Goal: Check status: Check status

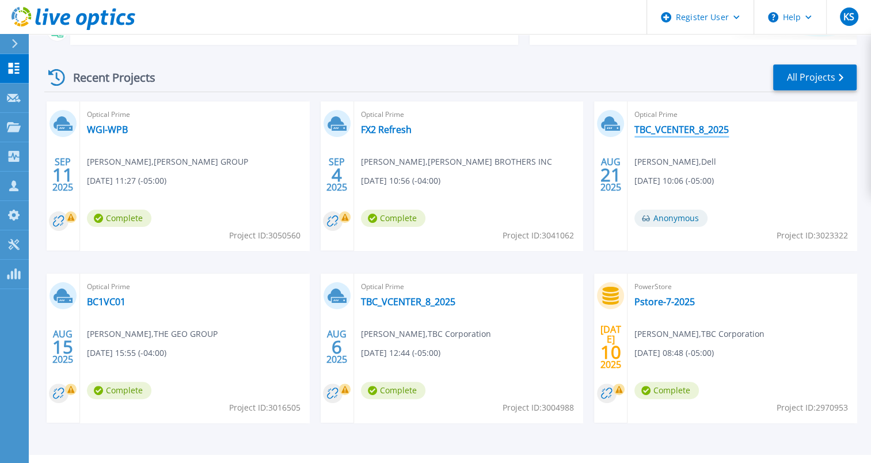
scroll to position [196, 0]
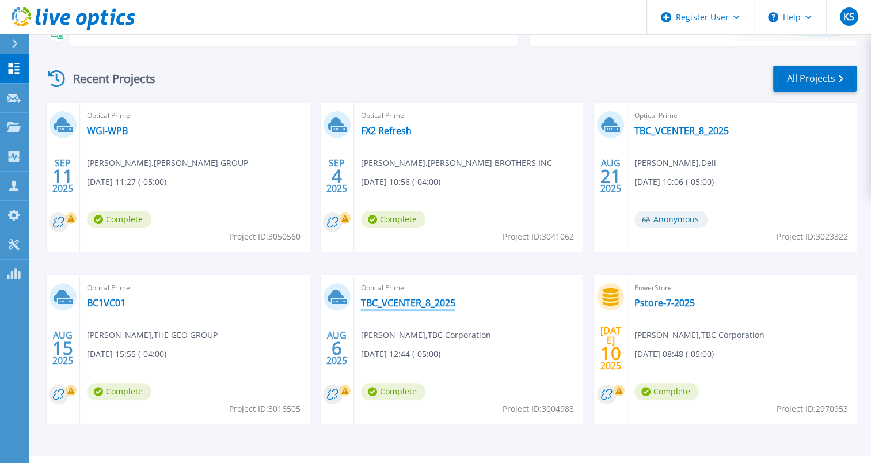
click at [421, 297] on link "TBC_VCENTER_8_2025" at bounding box center [408, 303] width 94 height 12
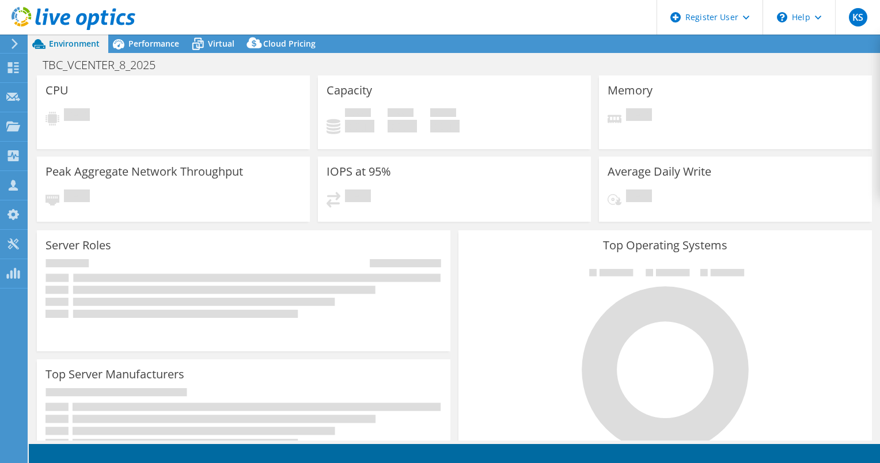
select select "USD"
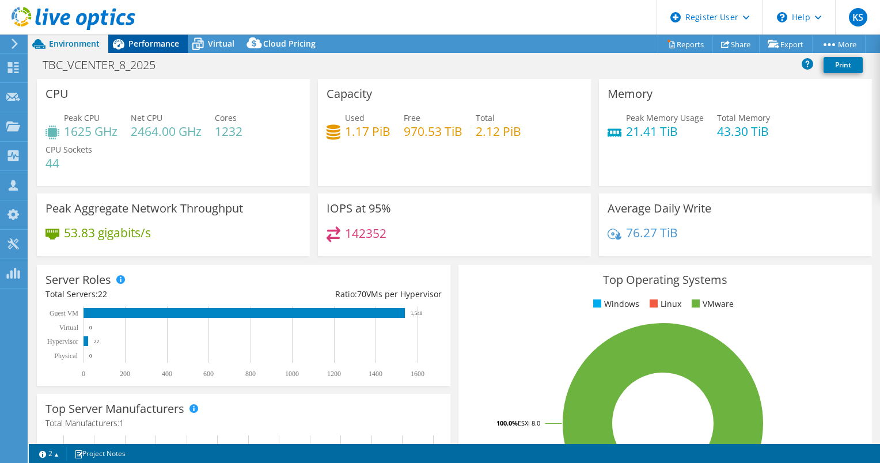
click at [160, 37] on div "Performance" at bounding box center [147, 44] width 79 height 18
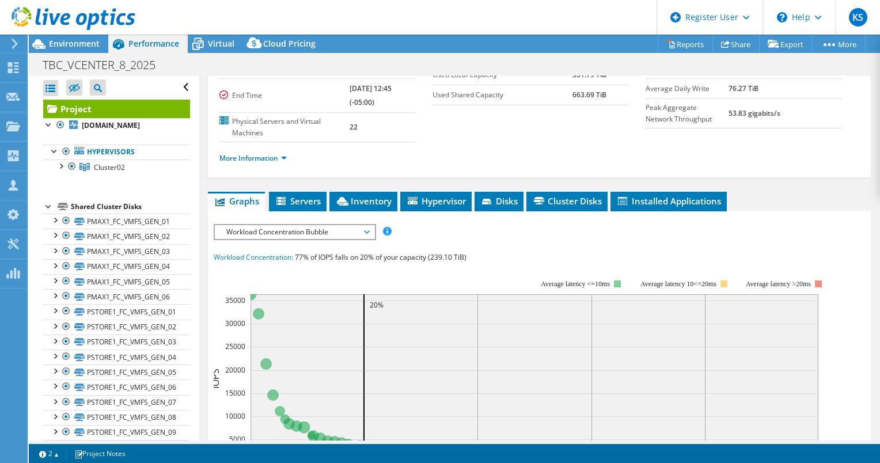
scroll to position [170, 0]
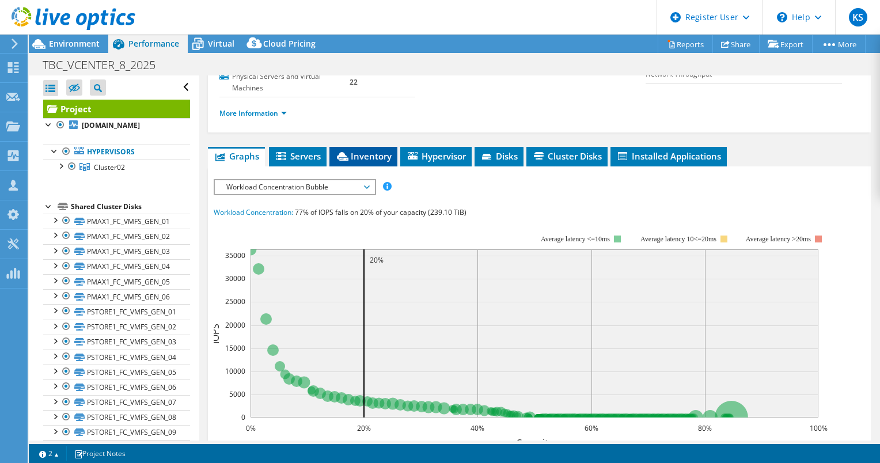
click at [355, 147] on li "Inventory" at bounding box center [363, 157] width 68 height 20
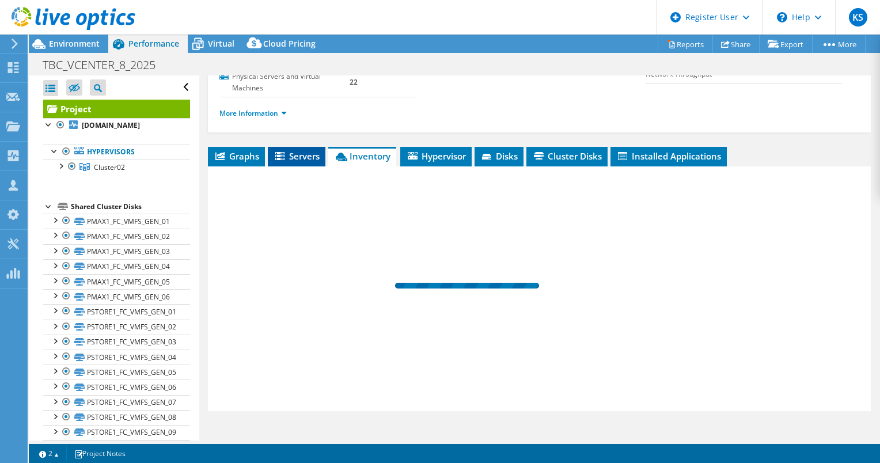
click at [300, 155] on span "Servers" at bounding box center [297, 156] width 46 height 12
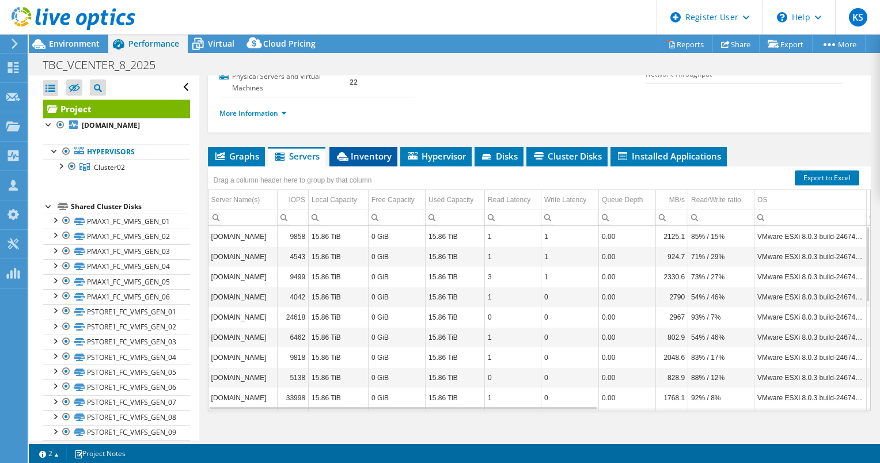
click at [370, 157] on span "Inventory" at bounding box center [363, 156] width 56 height 12
